Goal: Task Accomplishment & Management: Complete application form

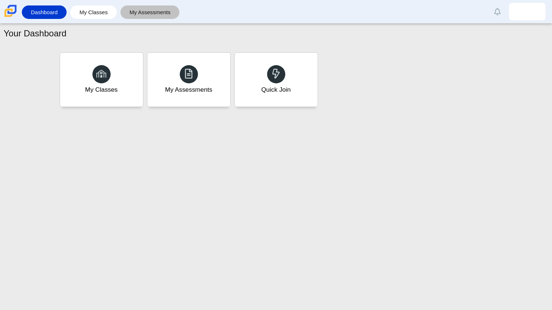
click at [162, 14] on link "My Assessments" at bounding box center [150, 11] width 52 height 13
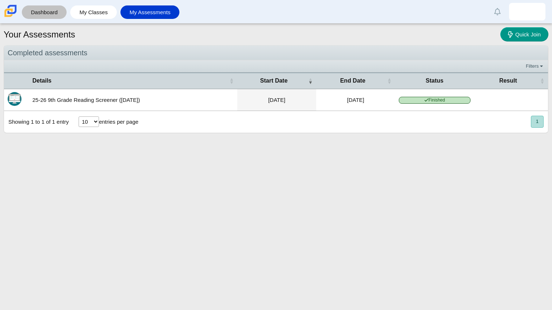
click at [60, 17] on link "Dashboard" at bounding box center [43, 11] width 37 height 13
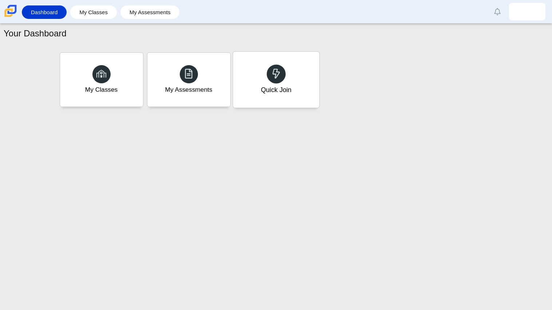
click at [297, 75] on div "Quick Join" at bounding box center [276, 80] width 86 height 56
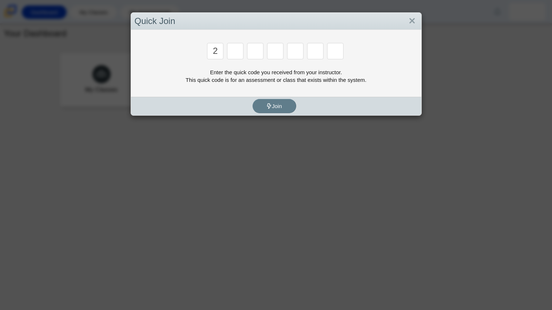
type input "2"
type input "C"
type input "U"
type input "P"
type input "S"
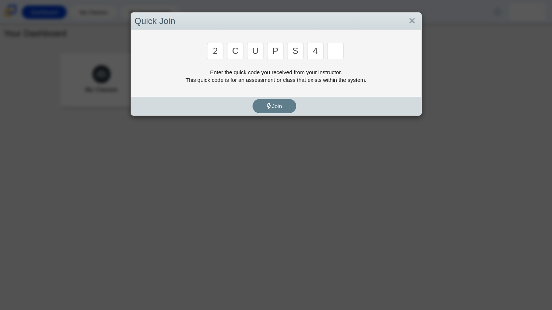
type input "4"
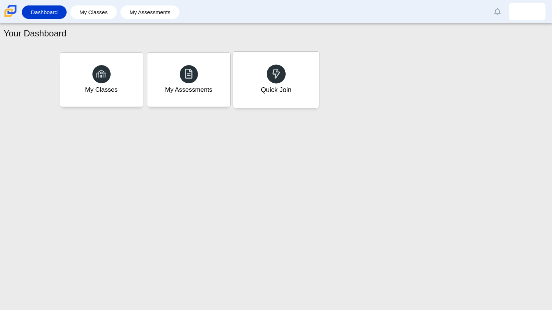
type input "A"
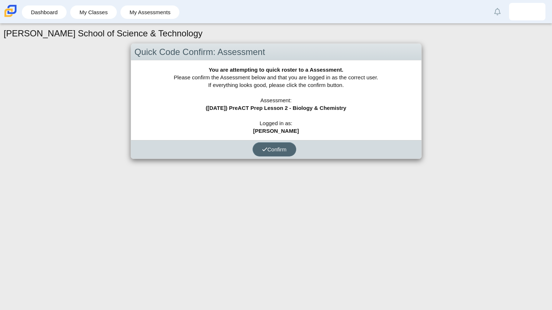
click at [279, 145] on button "Confirm" at bounding box center [274, 149] width 44 height 14
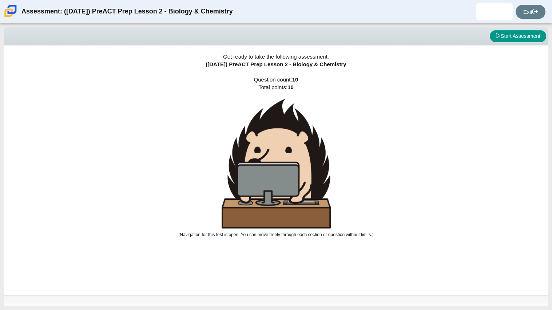
click at [279, 145] on img at bounding box center [276, 164] width 109 height 130
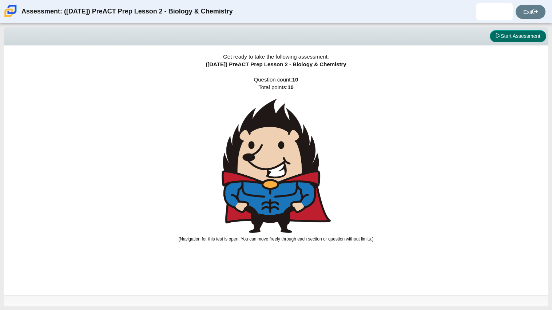
click at [524, 32] on button "Start Assessment" at bounding box center [518, 36] width 56 height 12
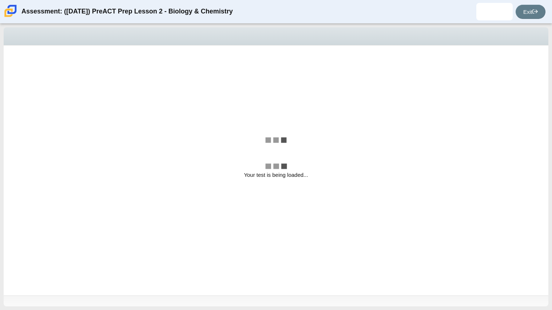
select select "88c27e0d-eae0-4ba9-ac20-9160ce6547ef"
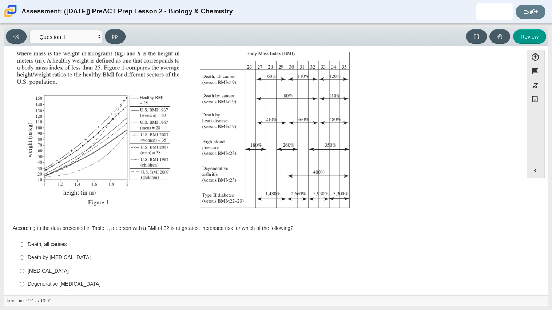
scroll to position [93, 0]
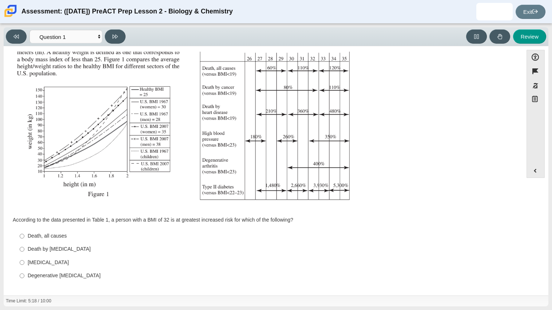
click at [60, 262] on div "Type II diabetes" at bounding box center [269, 262] width 482 height 7
click at [24, 262] on input "Type II diabetes Type II diabetes" at bounding box center [22, 262] width 5 height 13
radio input "true"
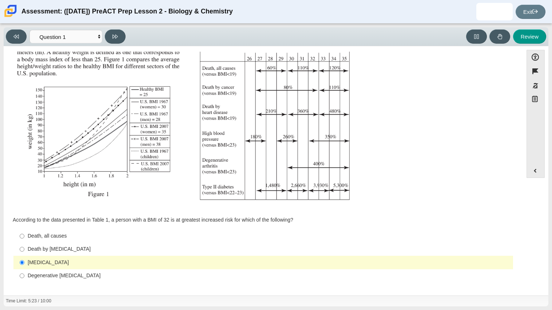
click at [113, 251] on div "Death by cancer" at bounding box center [269, 249] width 482 height 7
click at [24, 251] on input "Death by cancer Death by cancer" at bounding box center [22, 249] width 5 height 13
radio input "true"
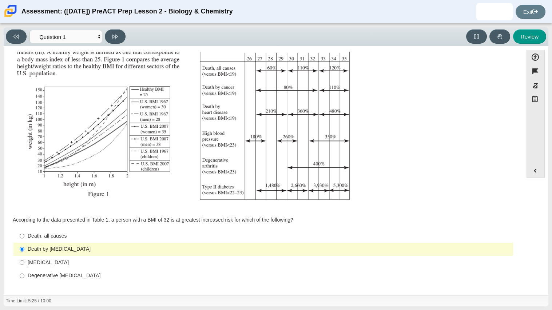
click at [109, 262] on div "Type II diabetes" at bounding box center [269, 262] width 482 height 7
click at [24, 262] on input "Type II diabetes Type II diabetes" at bounding box center [22, 262] width 5 height 13
radio input "true"
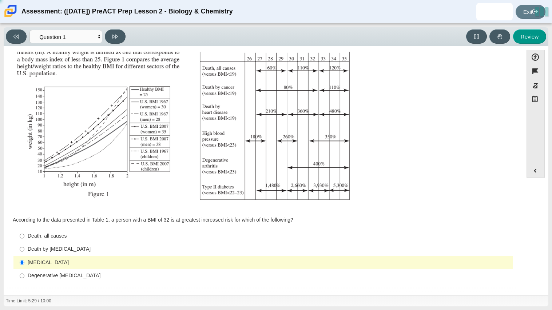
click at [108, 275] on div "Degenerative arthritis" at bounding box center [269, 275] width 482 height 7
click at [24, 275] on input "Degenerative arthritis Degenerative arthritis" at bounding box center [22, 275] width 5 height 13
radio input "true"
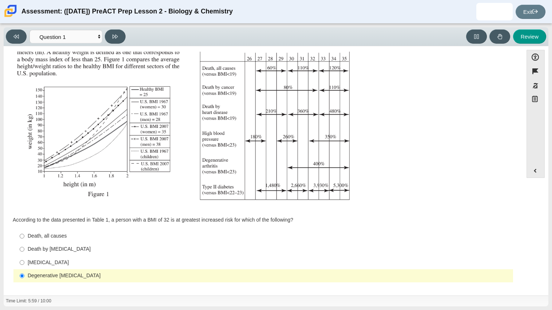
click at [85, 238] on div "Death, all causes" at bounding box center [269, 235] width 482 height 7
click at [24, 238] on input "Death, all causes Death, all causes" at bounding box center [22, 236] width 5 height 13
radio input "true"
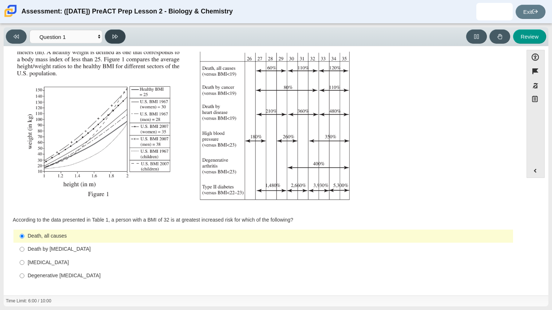
click at [112, 32] on button at bounding box center [115, 36] width 21 height 14
select select "f31ee183-ab53-48c9-9374-3a18949ab500"
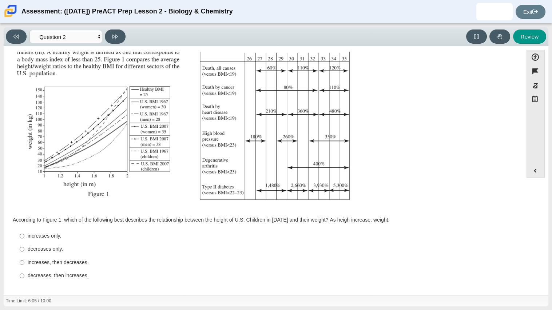
click at [24, 43] on div "Viewing Question 2 of 10 in Pacing Mode Questions Question 1 Question 2 Questio…" at bounding box center [67, 36] width 123 height 14
click at [56, 264] on div "increases, then decreases." at bounding box center [269, 262] width 482 height 7
click at [24, 264] on input "increases, then decreases. increases, then decreases." at bounding box center [22, 262] width 5 height 13
radio input "true"
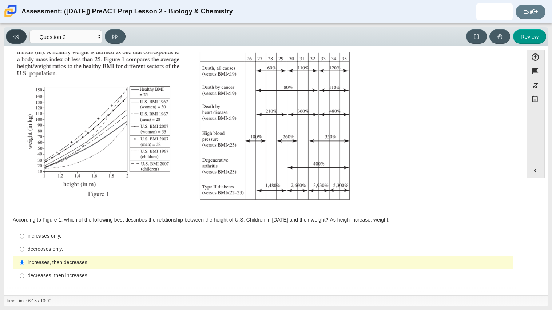
click at [18, 30] on button at bounding box center [16, 36] width 21 height 14
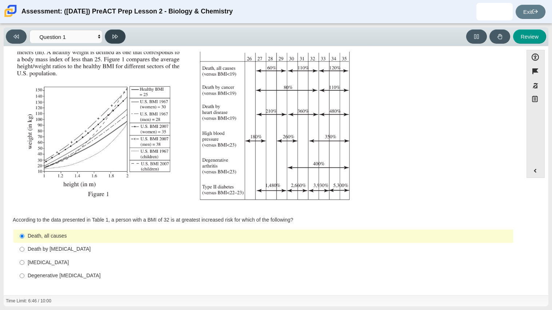
click at [121, 38] on button at bounding box center [115, 36] width 21 height 14
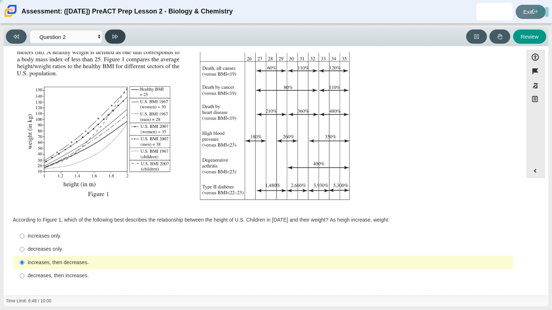
click at [118, 31] on button at bounding box center [115, 36] width 21 height 14
select select "45e82964-709e-4180-9336-970e18221224"
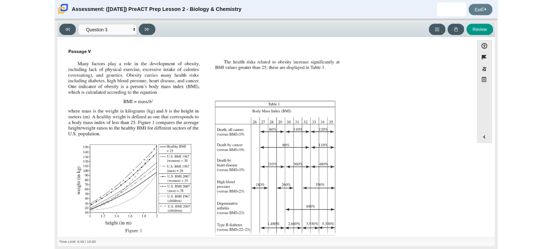
scroll to position [100, 0]
